Goal: Task Accomplishment & Management: Manage account settings

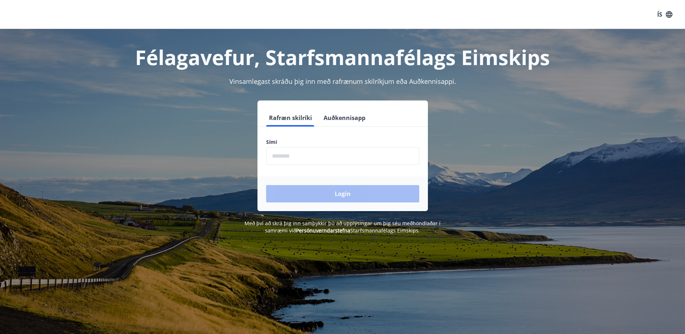
click at [310, 157] on input "phone" at bounding box center [342, 156] width 153 height 18
type input "********"
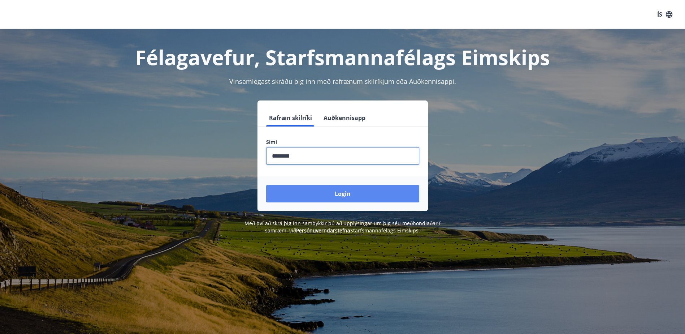
click at [341, 199] on button "Login" at bounding box center [342, 193] width 153 height 17
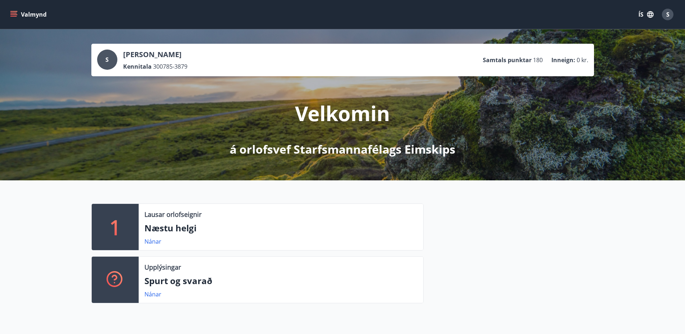
click at [42, 16] on button "Valmynd" at bounding box center [29, 14] width 41 height 13
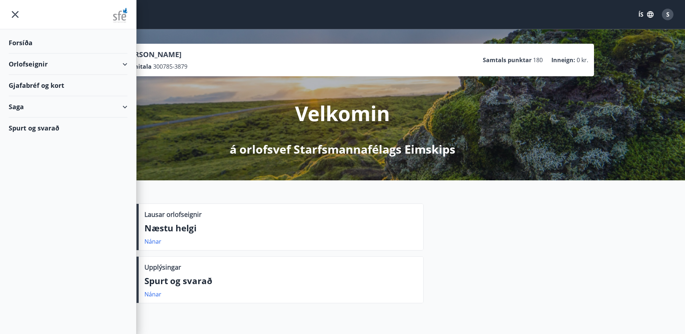
click at [42, 86] on div "Gjafabréf og kort" at bounding box center [68, 85] width 119 height 21
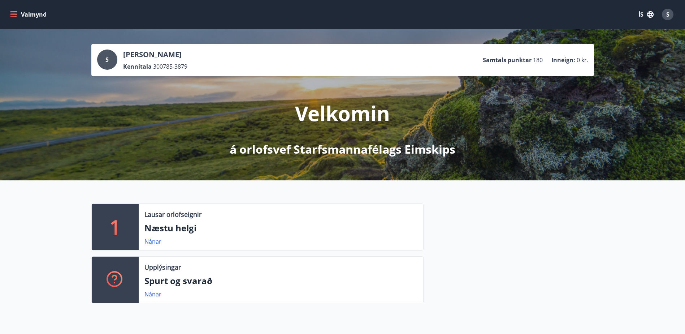
click at [33, 13] on button "Valmynd" at bounding box center [29, 14] width 41 height 13
click at [649, 13] on icon "button" at bounding box center [651, 14] width 8 height 8
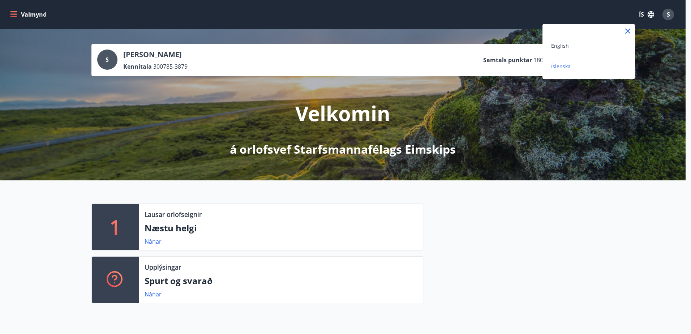
click at [668, 16] on div at bounding box center [345, 167] width 691 height 334
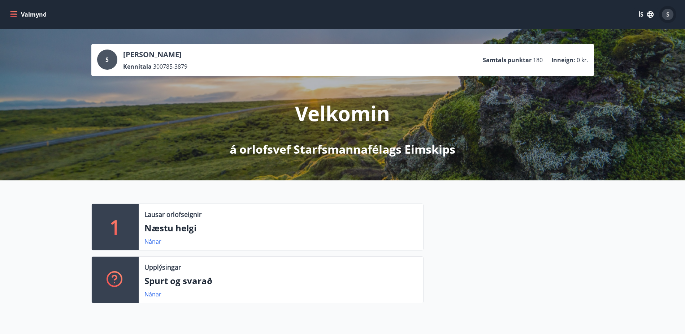
click at [668, 16] on span "S" at bounding box center [667, 14] width 3 height 8
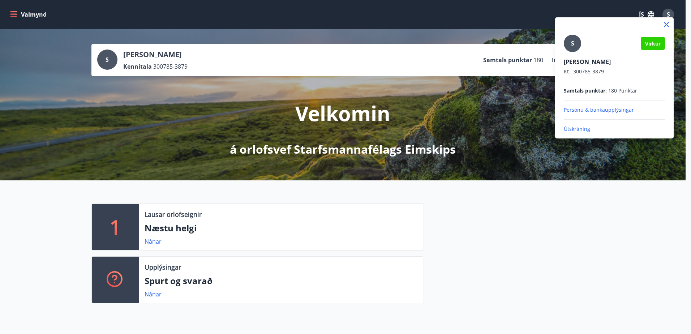
click at [571, 128] on p "Útskráning" at bounding box center [613, 128] width 101 height 7
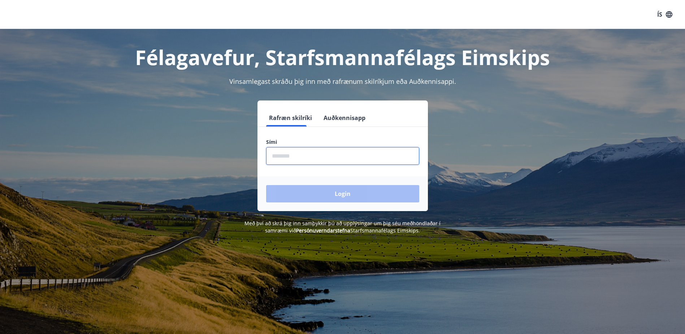
click at [303, 156] on input "phone" at bounding box center [342, 156] width 153 height 18
click at [291, 156] on input "phone" at bounding box center [342, 156] width 153 height 18
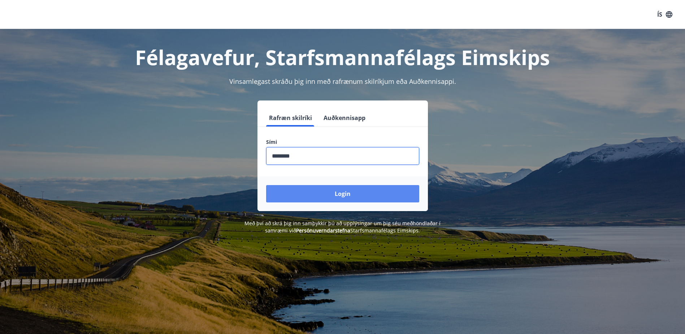
type input "********"
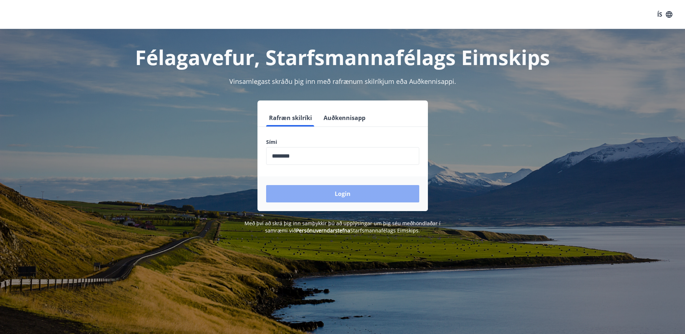
click at [339, 194] on button "Login" at bounding box center [342, 193] width 153 height 17
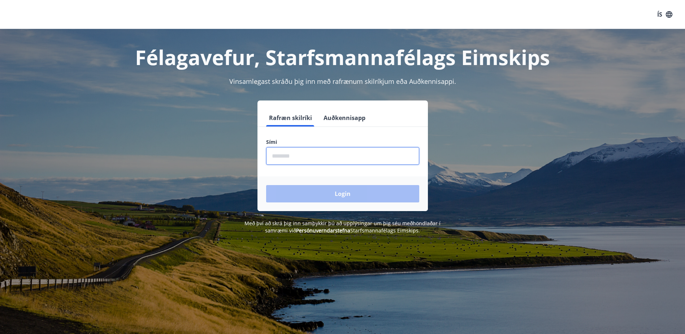
click at [278, 155] on input "phone" at bounding box center [342, 156] width 153 height 18
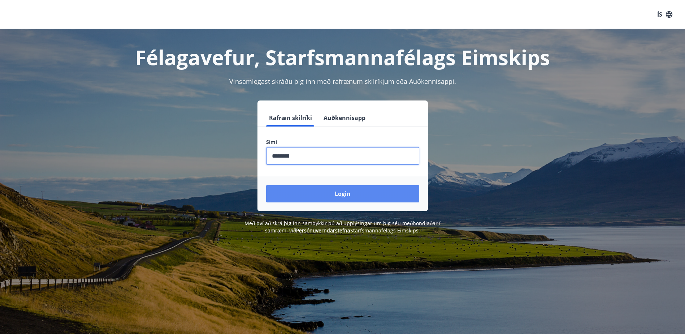
type input "********"
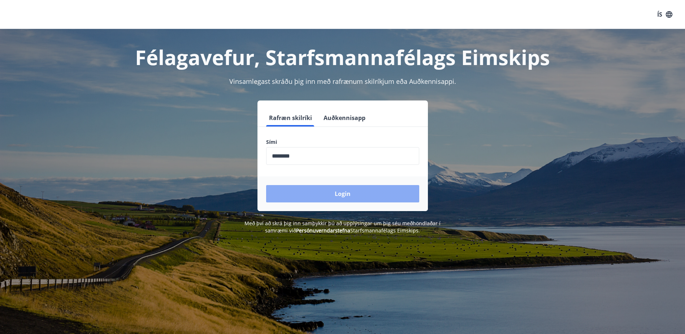
click at [299, 191] on button "Login" at bounding box center [342, 193] width 153 height 17
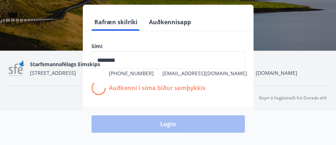
scroll to position [143, 0]
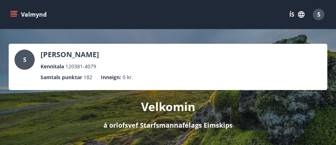
scroll to position [2, 0]
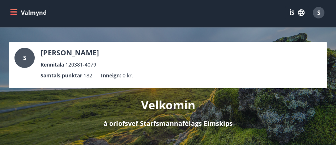
click at [16, 13] on icon "menu" at bounding box center [14, 12] width 8 height 1
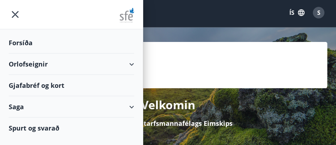
click at [41, 89] on div "Gjafabréf og kort" at bounding box center [71, 85] width 125 height 21
